Goal: Information Seeking & Learning: Learn about a topic

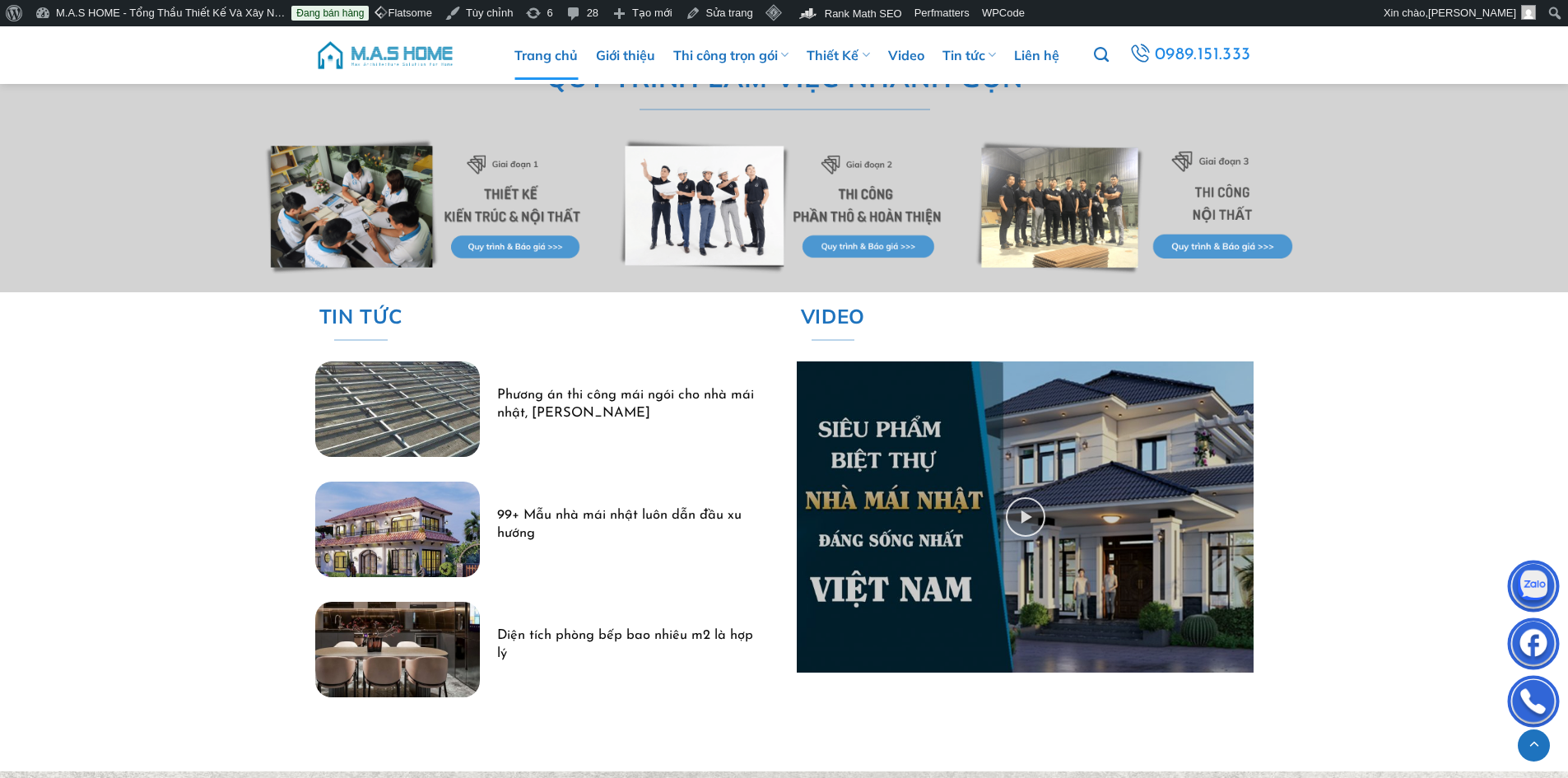
scroll to position [4777, 0]
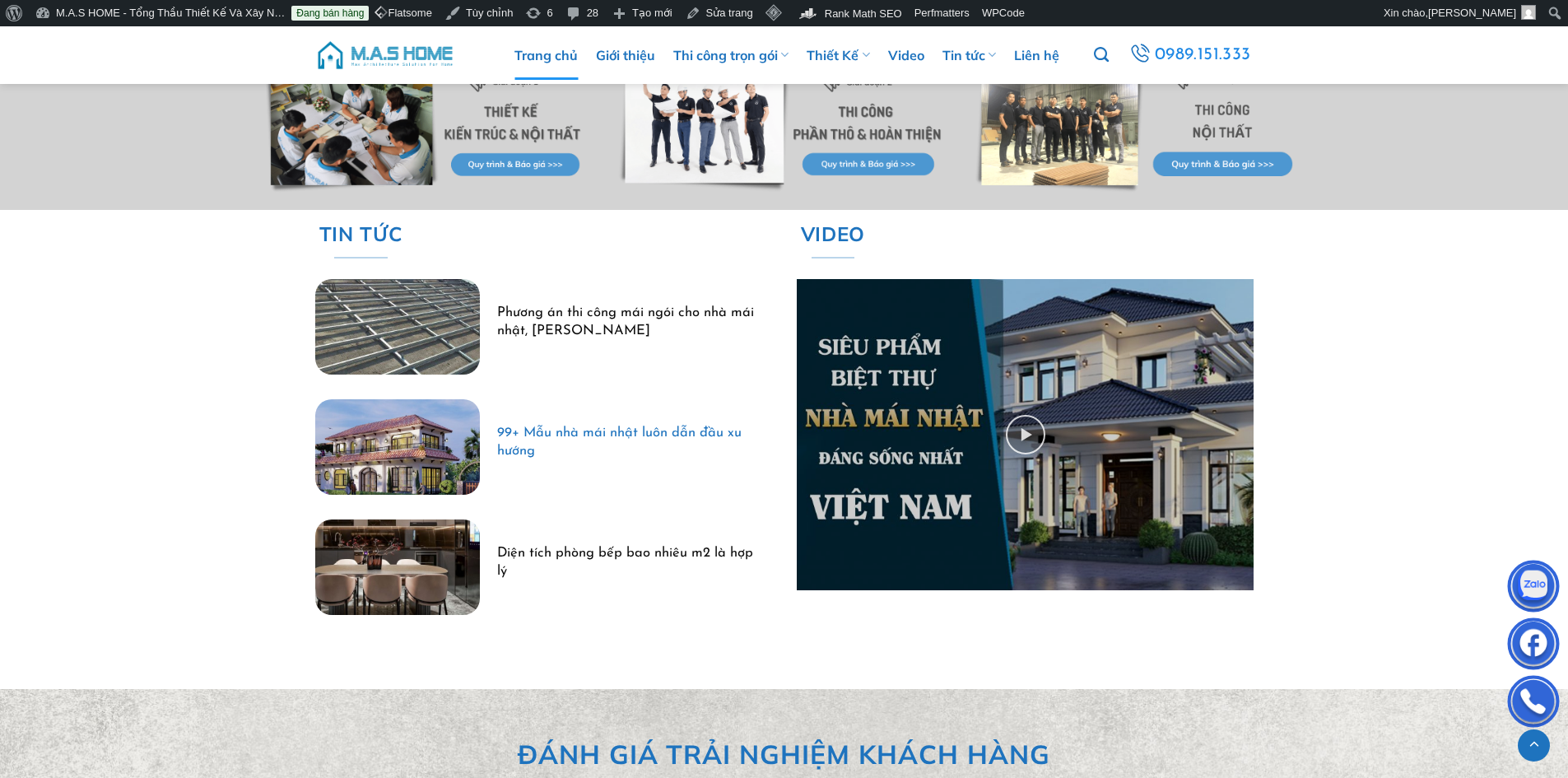
click at [603, 436] on link "99+ Mẫu nhà mái nhật luôn dẫn đầu xu hướng" at bounding box center [625, 443] width 257 height 35
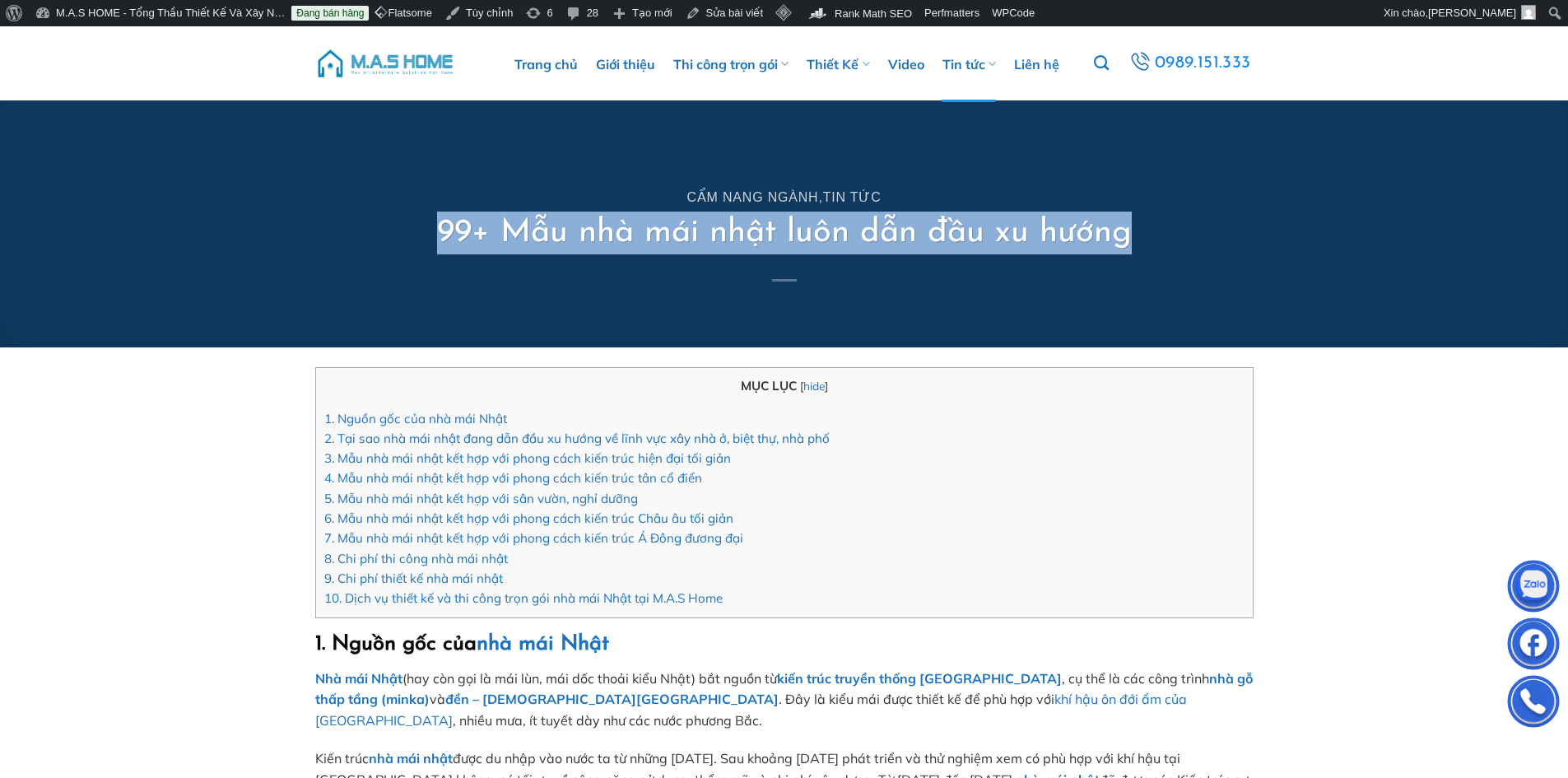
drag, startPoint x: 443, startPoint y: 226, endPoint x: 1128, endPoint y: 238, distance: 685.1
click at [1128, 238] on h1 "99+ Mẫu nhà mái nhật luôn dẫn đầu xu hướng" at bounding box center [784, 233] width 695 height 43
copy h1 "99+ Mẫu nhà mái nhật luôn dẫn đầu xu hướng"
